Goal: Ask a question: Seek information or help from site administrators or community

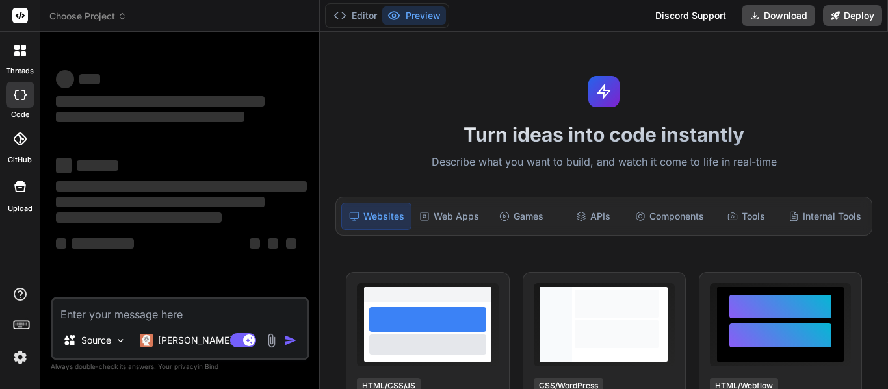
click at [303, 129] on div "‌ ‌ ‌ ‌ ‌ ‌ ‌ ‌ ‌ ‌ ‌ ‌ ‌ ‌" at bounding box center [181, 167] width 251 height 209
click at [351, 20] on button "Editor" at bounding box center [355, 16] width 54 height 18
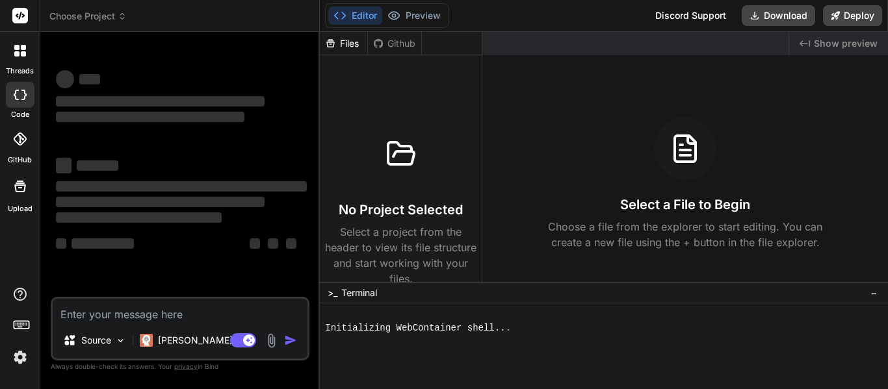
click at [352, 16] on button "Editor" at bounding box center [355, 16] width 54 height 18
click at [425, 5] on div "Editor Preview" at bounding box center [387, 15] width 124 height 25
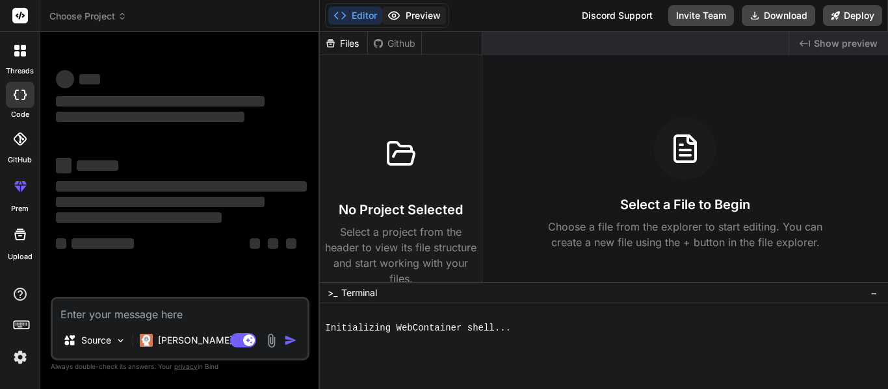
click at [416, 10] on button "Preview" at bounding box center [414, 16] width 64 height 18
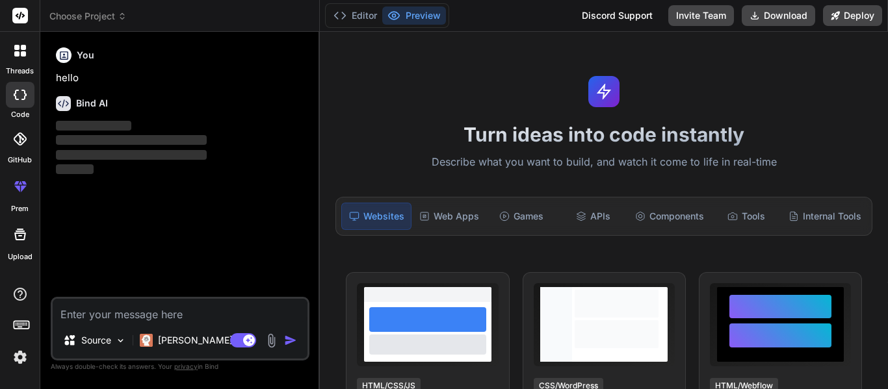
click at [490, 73] on div "Turn ideas into code instantly Describe what you want to build, and watch it co…" at bounding box center [604, 211] width 568 height 358
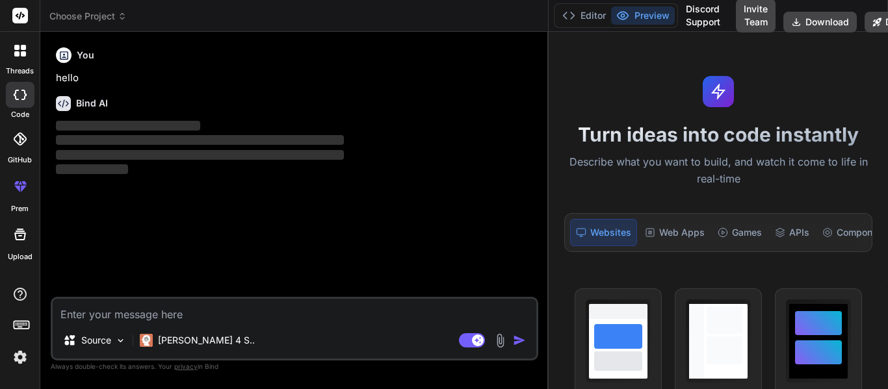
drag, startPoint x: 318, startPoint y: 139, endPoint x: 870, endPoint y: 127, distance: 552.7
click at [870, 127] on div "Choose Project Created with Pixso. Bind AI Web Search Created with Pixso. Code …" at bounding box center [464, 194] width 848 height 389
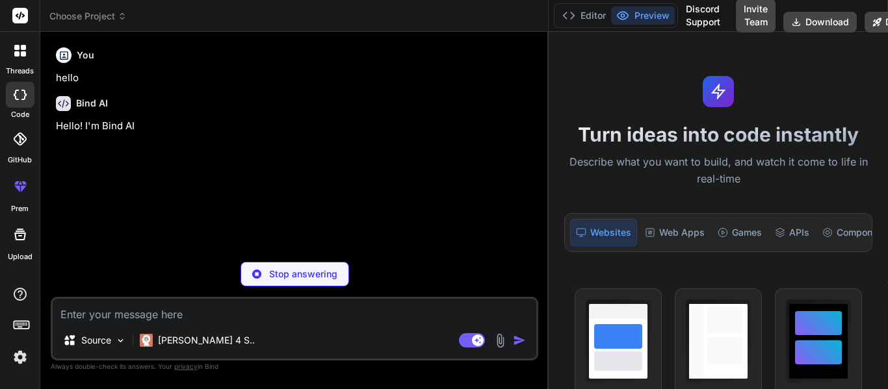
click at [348, 185] on div "You hello Bind AI Hello! I'm Bind AI" at bounding box center [295, 146] width 485 height 209
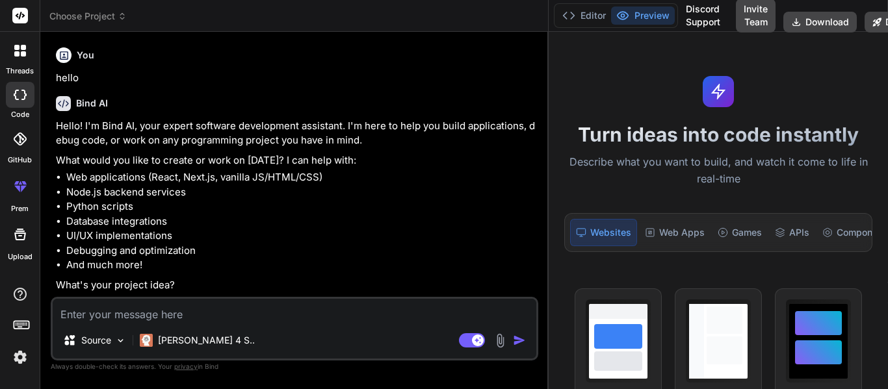
type textarea "x"
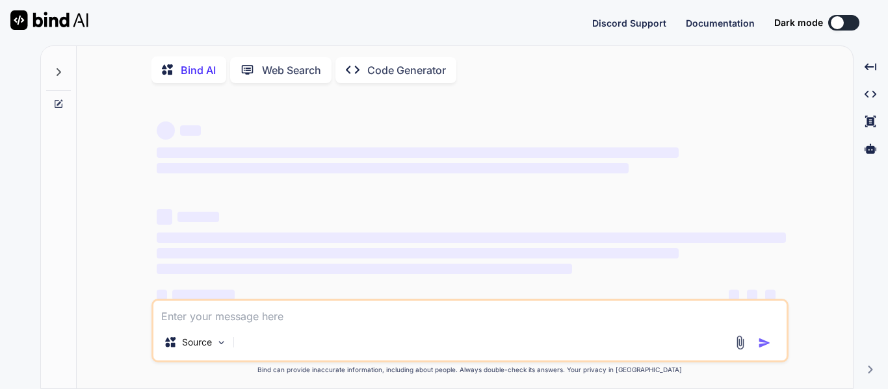
type textarea "x"
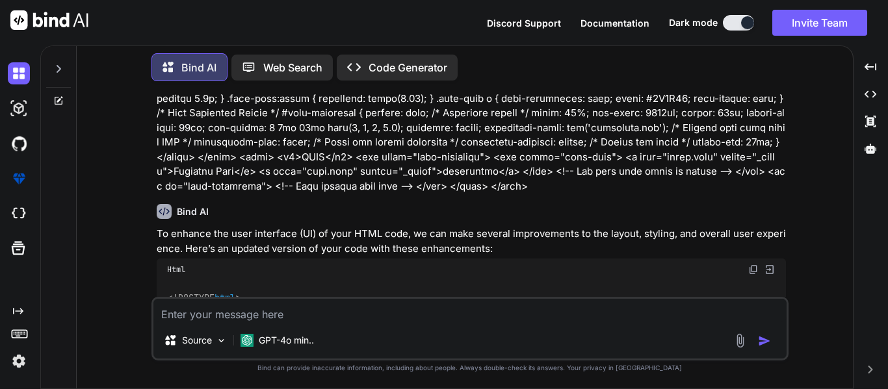
scroll to position [121, 0]
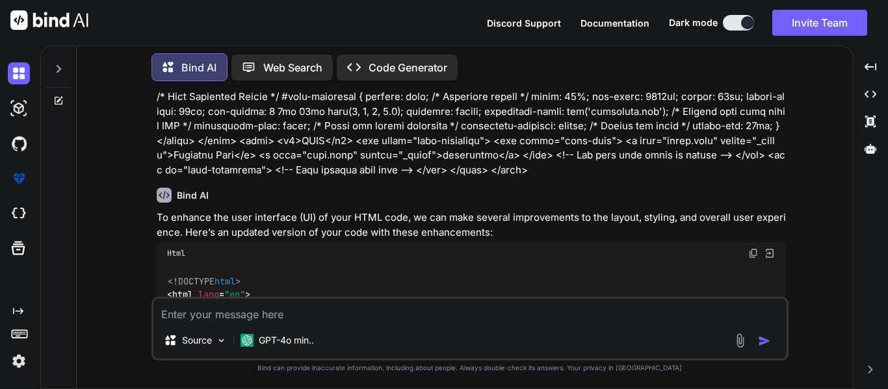
click at [55, 72] on div at bounding box center [58, 65] width 25 height 45
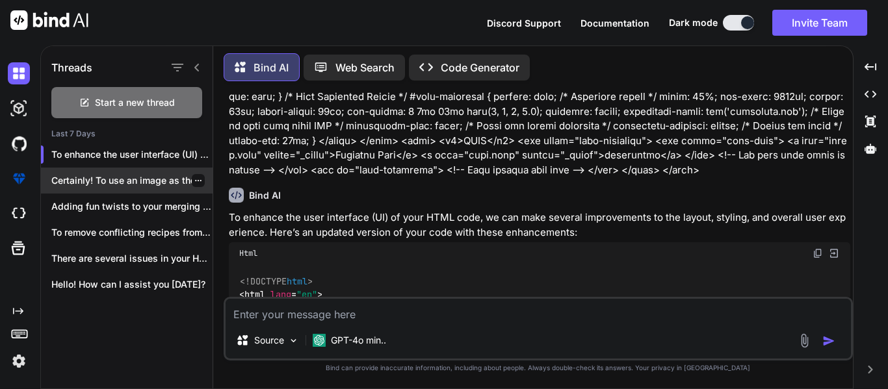
click at [94, 187] on div "Certainly! To use an image as the..." at bounding box center [127, 181] width 172 height 26
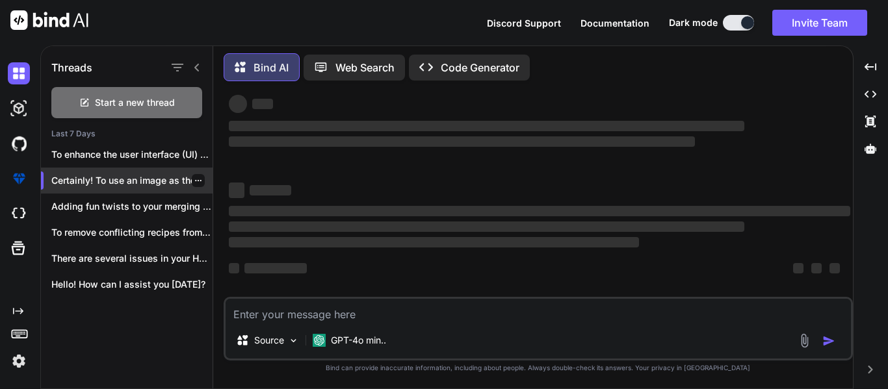
scroll to position [25, 0]
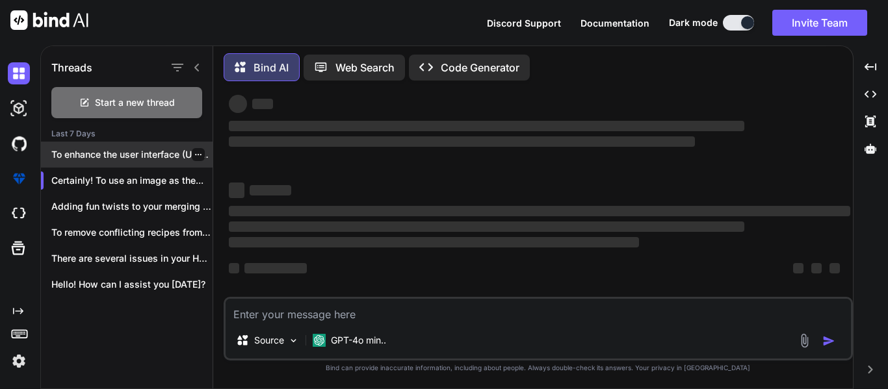
click at [114, 161] on div "To enhance the user interface (UI) of..." at bounding box center [127, 155] width 172 height 26
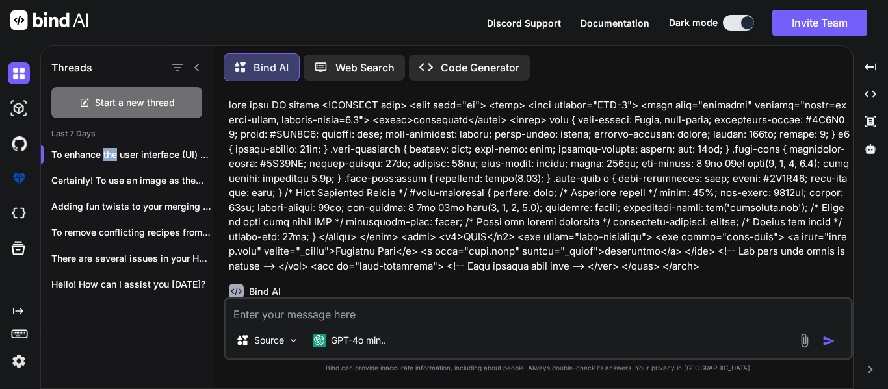
scroll to position [0, 0]
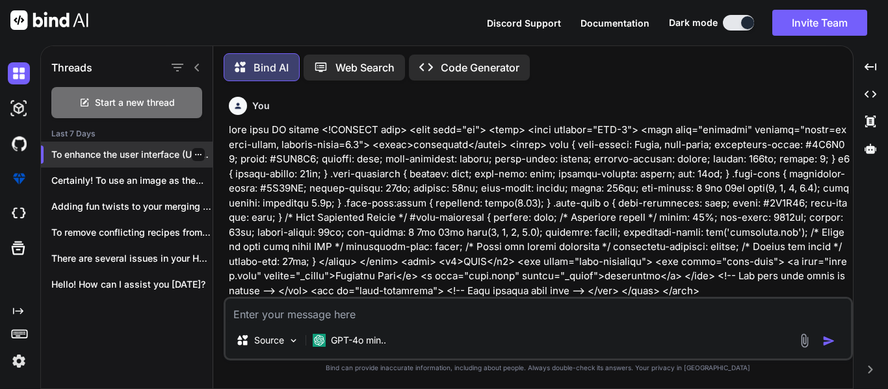
click at [93, 157] on p "To enhance the user interface (UI) of..." at bounding box center [131, 154] width 161 height 13
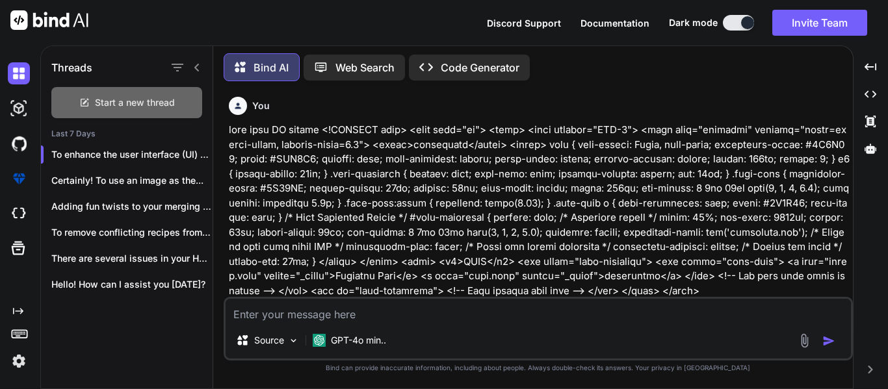
click at [134, 111] on div "Start a new thread" at bounding box center [126, 102] width 151 height 31
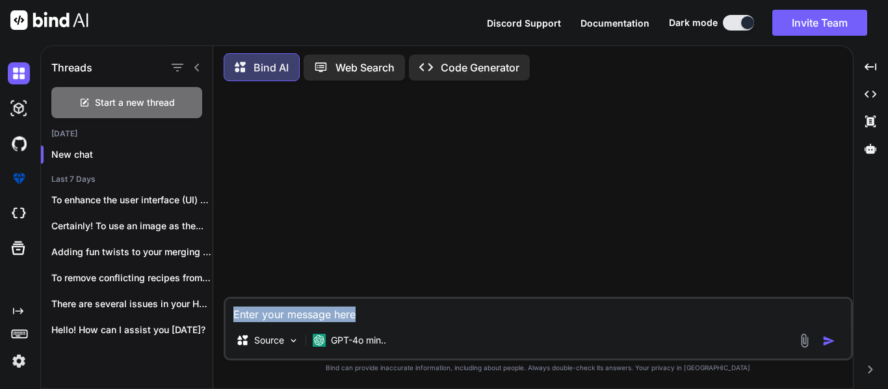
drag, startPoint x: 297, startPoint y: 331, endPoint x: 296, endPoint y: 323, distance: 7.9
click at [296, 323] on div "Source GPT-4o min.." at bounding box center [538, 329] width 629 height 64
click at [306, 317] on textarea at bounding box center [538, 310] width 625 height 23
paste textarea "<!DOCTYPE html> <html> <head> <meta charset="utf-8" /> <title>Sandboxels</title…"
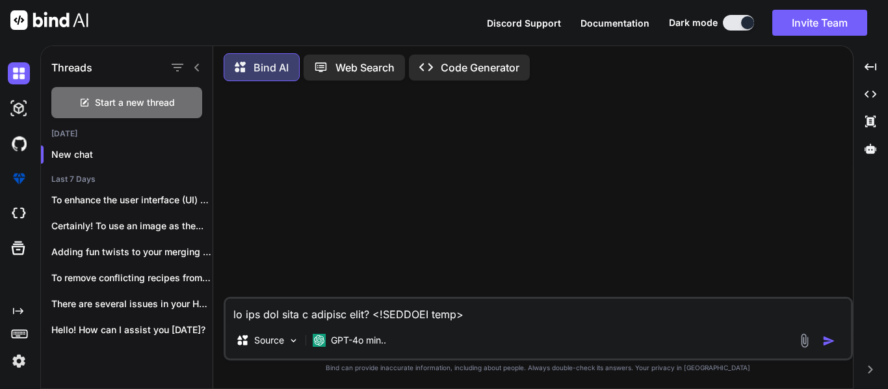
type textarea "is the mod list a outside file? <!DOCTYPE html> <html> <head> <meta charset="ut…"
click at [329, 299] on textarea "is the mod list a outside file?" at bounding box center [538, 310] width 625 height 23
click at [413, 306] on textarea "is the mod list a outside file?" at bounding box center [538, 310] width 625 height 23
click at [268, 304] on textarea "is the mod list a outside file?" at bounding box center [538, 310] width 625 height 23
click at [829, 342] on div "Source GPT-4o min.." at bounding box center [538, 343] width 625 height 31
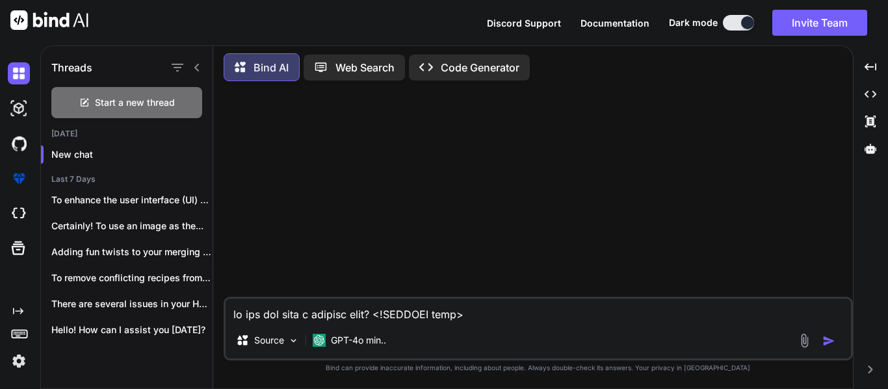
click at [829, 335] on img "button" at bounding box center [828, 341] width 13 height 13
click at [830, 332] on div "Source GPT-4o min.." at bounding box center [538, 343] width 625 height 31
click at [294, 304] on textarea "is the mod list a outside file?" at bounding box center [538, 310] width 625 height 23
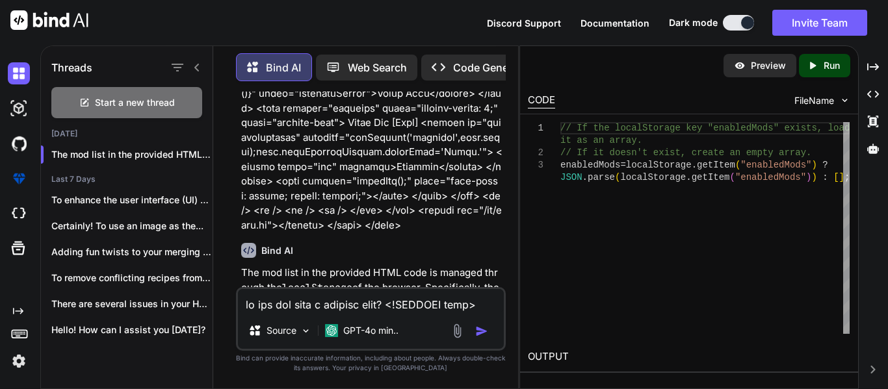
scroll to position [72383, 0]
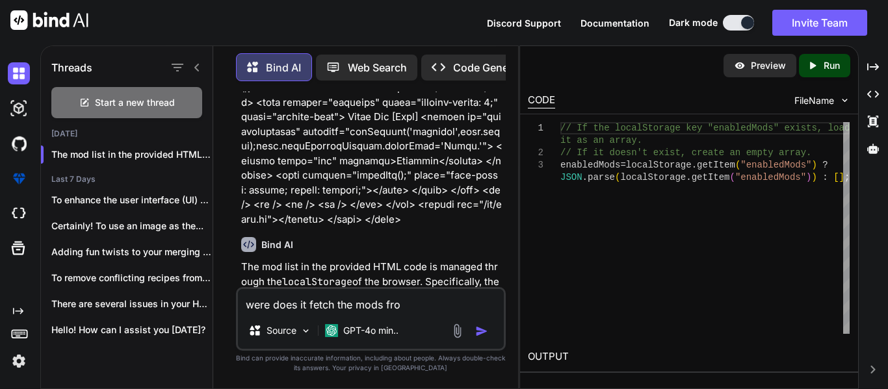
type textarea "were does it fetch the mods from"
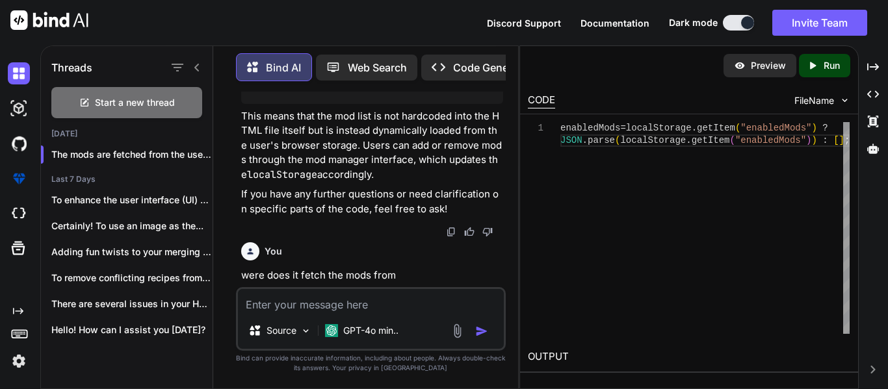
scroll to position [72831, 0]
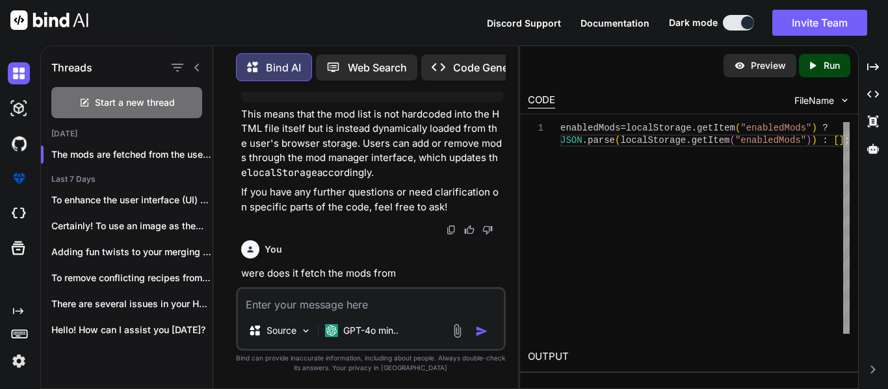
drag, startPoint x: 261, startPoint y: 190, endPoint x: 408, endPoint y: 198, distance: 147.7
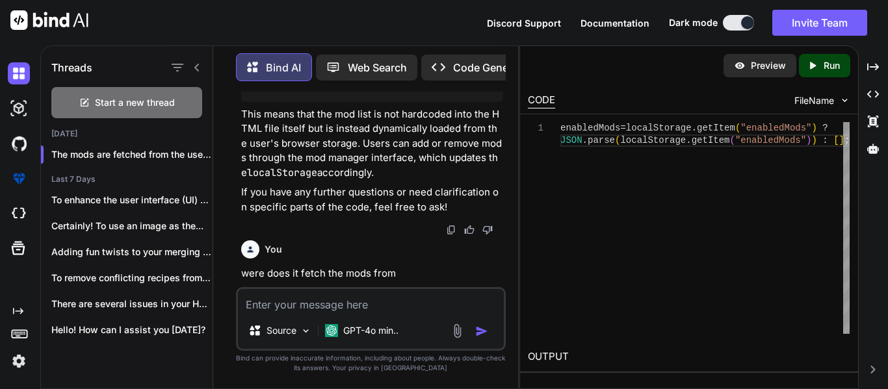
drag, startPoint x: 311, startPoint y: 109, endPoint x: 372, endPoint y: 108, distance: 61.8
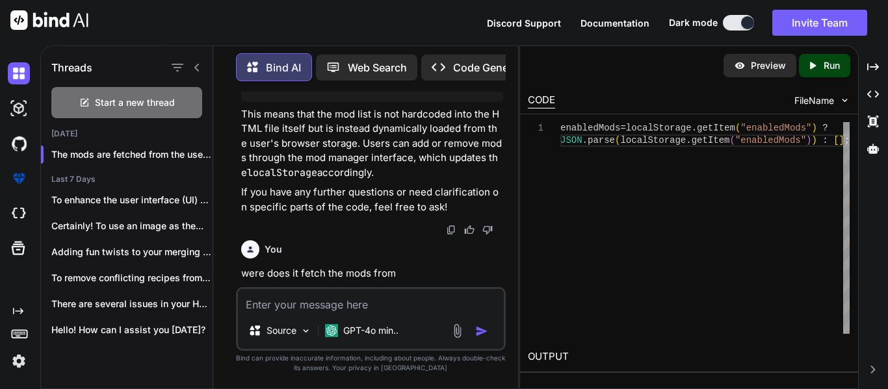
click at [345, 303] on textarea at bounding box center [371, 300] width 266 height 23
click at [303, 304] on textarea at bounding box center [371, 300] width 266 height 23
type textarea "were does it get the mods contents"
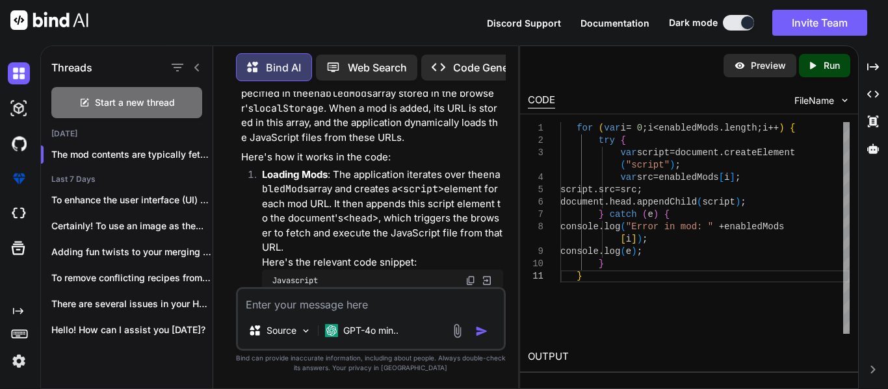
scroll to position [73524, 0]
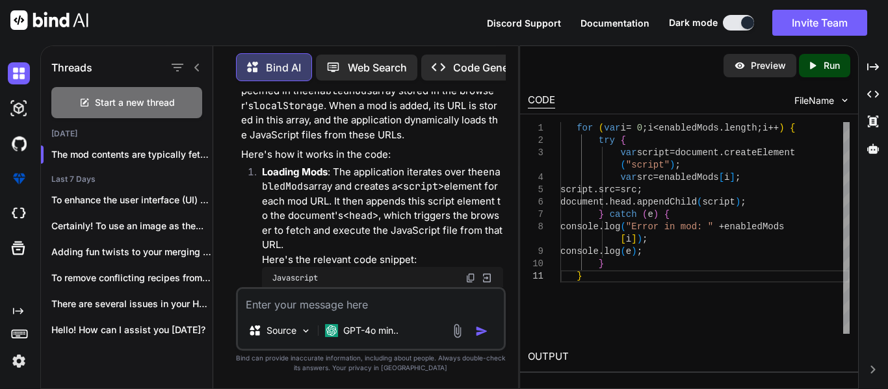
drag, startPoint x: 337, startPoint y: 134, endPoint x: 391, endPoint y: 140, distance: 54.3
drag, startPoint x: 389, startPoint y: 148, endPoint x: 407, endPoint y: 154, distance: 19.1
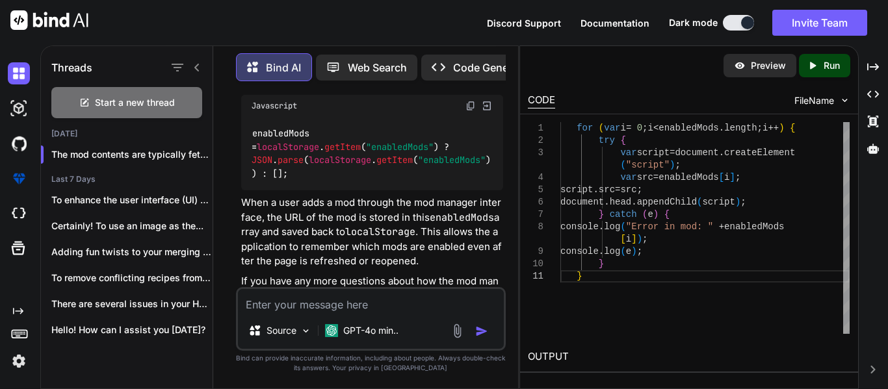
scroll to position [73178, 0]
drag, startPoint x: 338, startPoint y: 124, endPoint x: 385, endPoint y: 150, distance: 53.2
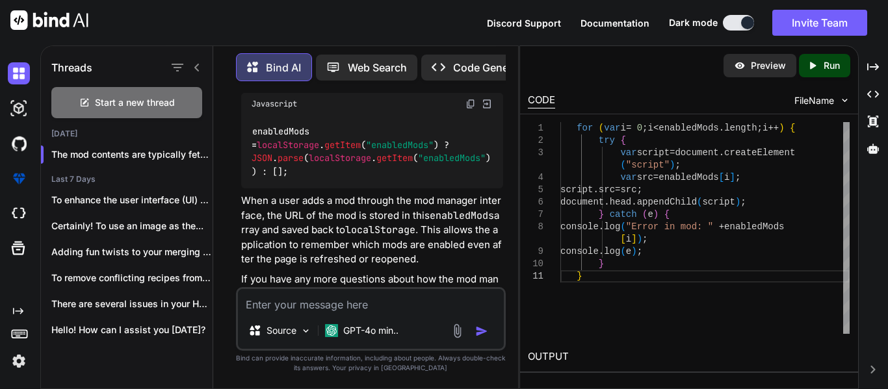
drag, startPoint x: 346, startPoint y: 152, endPoint x: 487, endPoint y: 189, distance: 145.8
drag, startPoint x: 371, startPoint y: 187, endPoint x: 458, endPoint y: 179, distance: 86.8
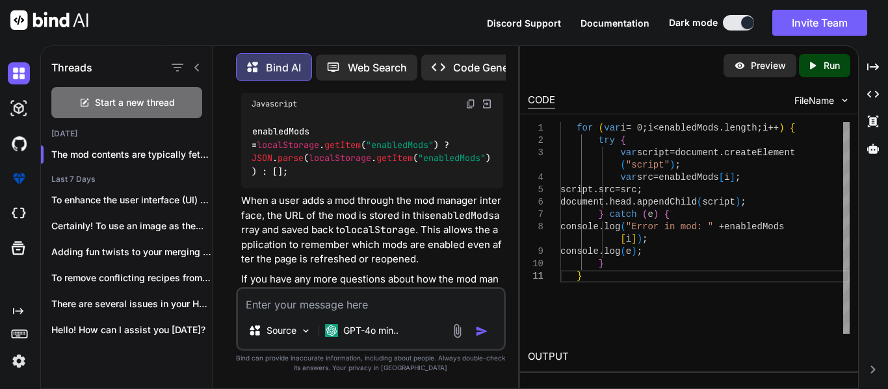
drag, startPoint x: 423, startPoint y: 180, endPoint x: 480, endPoint y: 185, distance: 56.8
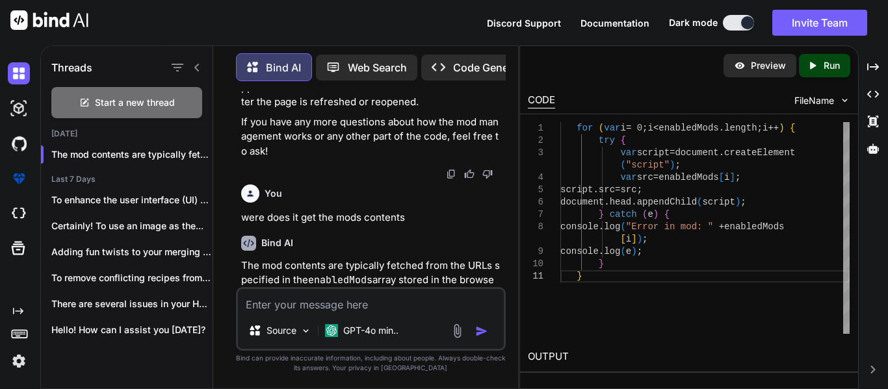
scroll to position [73345, 0]
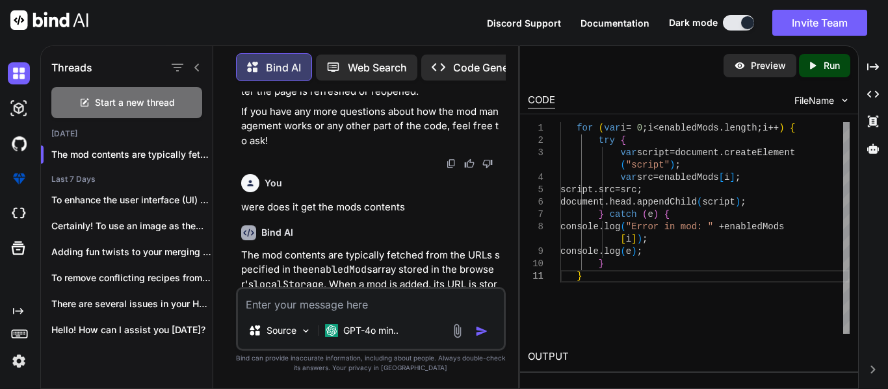
click at [295, 304] on textarea at bounding box center [371, 300] width 266 height 23
type textarea "v"
type textarea "can you access git hub"
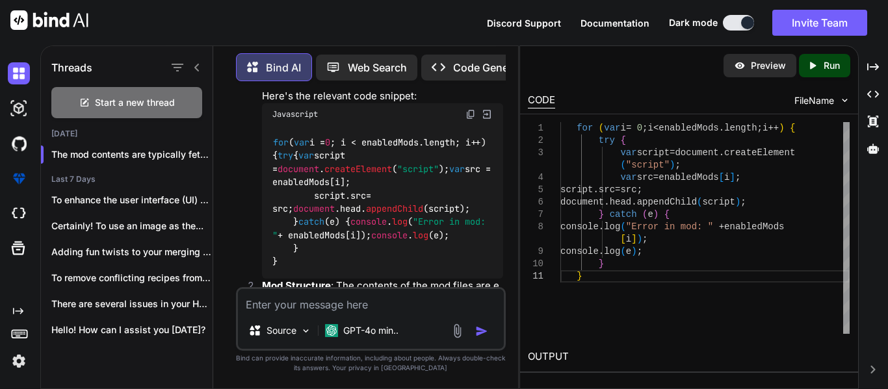
scroll to position [73704, 0]
